Goal: Check status: Check status

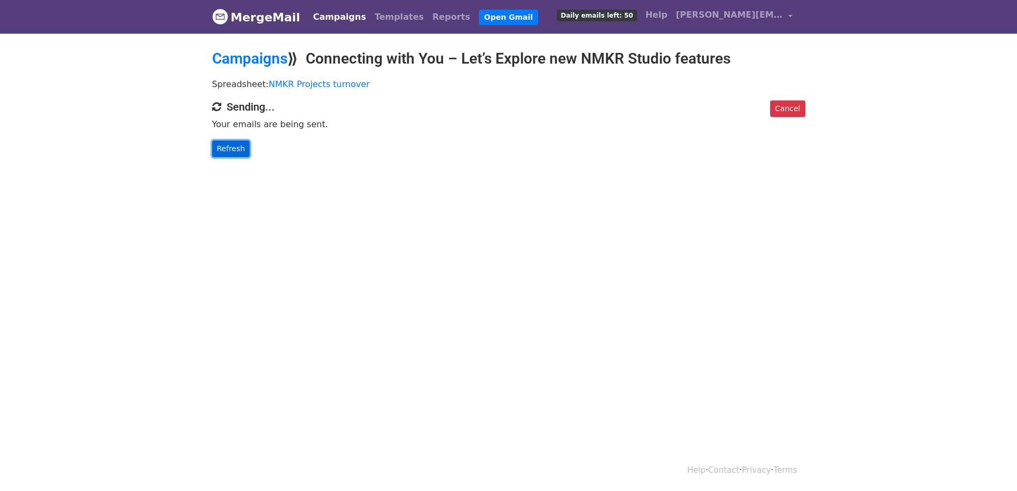
click at [223, 150] on link "Refresh" at bounding box center [231, 149] width 38 height 17
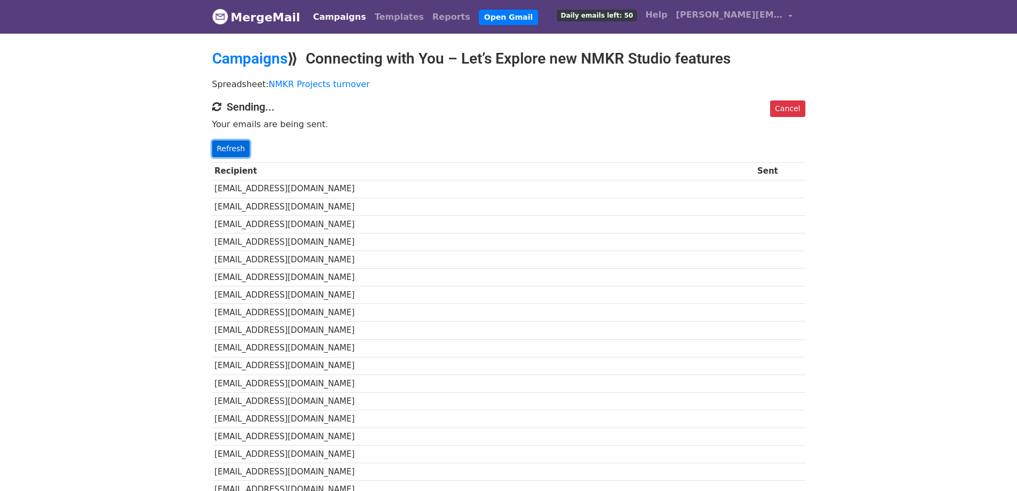
click at [233, 152] on link "Refresh" at bounding box center [231, 149] width 38 height 17
click at [216, 144] on link "Refresh" at bounding box center [231, 149] width 38 height 17
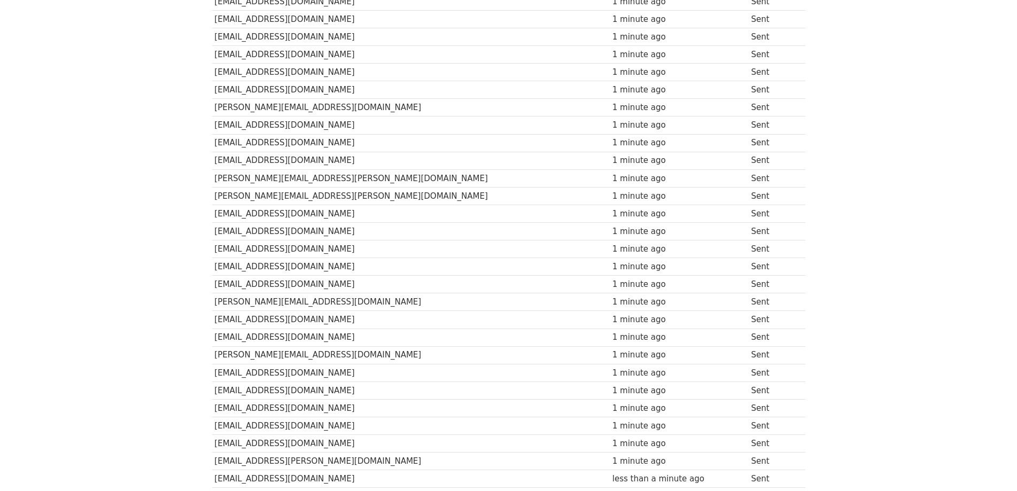
scroll to position [238, 0]
